Goal: Information Seeking & Learning: Learn about a topic

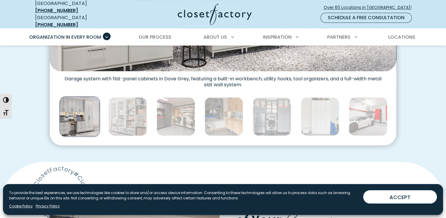
scroll to position [324, 0]
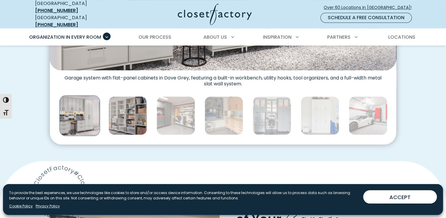
click at [125, 107] on img "Thumbnail Gallery" at bounding box center [127, 115] width 39 height 39
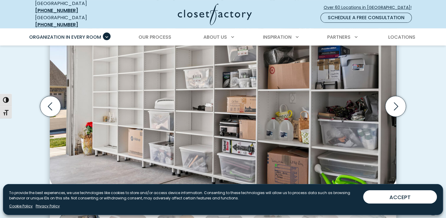
scroll to position [177, 0]
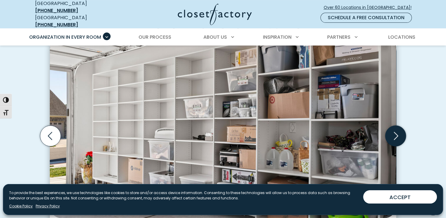
click at [395, 132] on icon "Next slide" at bounding box center [395, 135] width 21 height 21
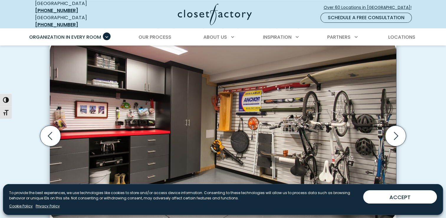
scroll to position [206, 0]
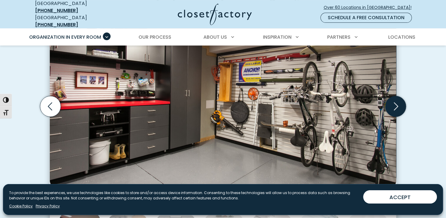
click at [396, 102] on icon "Next slide" at bounding box center [396, 106] width 4 height 8
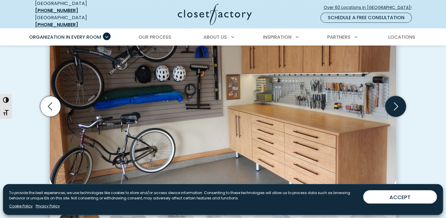
click at [396, 102] on icon "Next slide" at bounding box center [396, 106] width 4 height 8
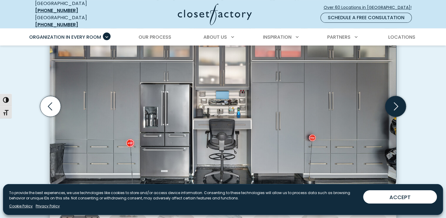
click at [396, 102] on icon "Next slide" at bounding box center [396, 106] width 4 height 8
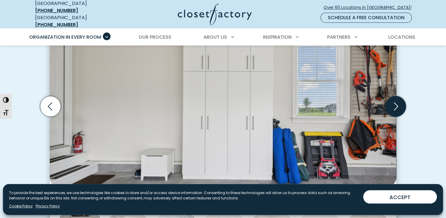
click at [396, 102] on icon "Next slide" at bounding box center [396, 106] width 4 height 8
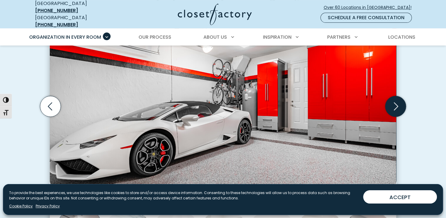
click at [396, 102] on icon "Next slide" at bounding box center [396, 106] width 4 height 8
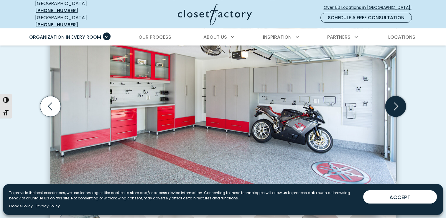
click at [396, 102] on icon "Next slide" at bounding box center [396, 106] width 4 height 8
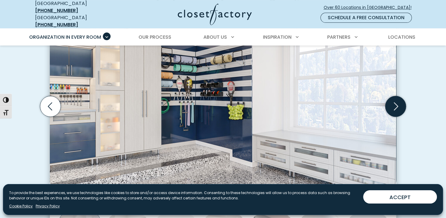
click at [396, 102] on icon "Next slide" at bounding box center [396, 106] width 4 height 8
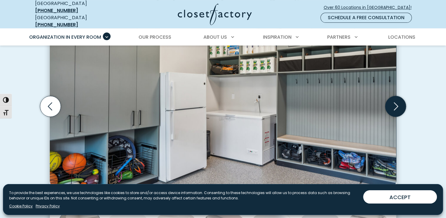
click at [396, 102] on icon "Next slide" at bounding box center [396, 106] width 4 height 8
